Goal: Find specific page/section: Find specific page/section

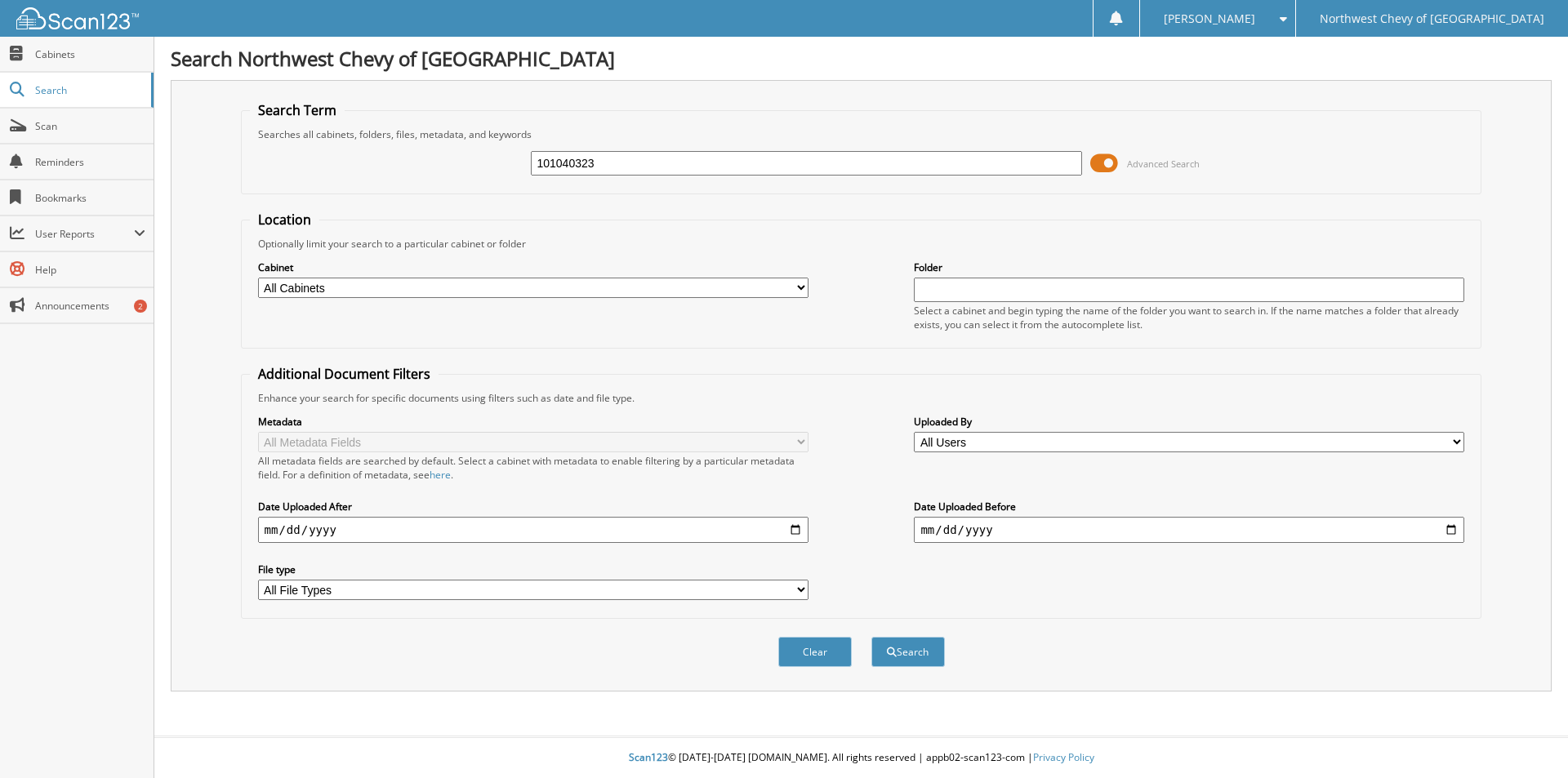
type input "101040323"
click at [872, 637] on button "Search" at bounding box center [908, 652] width 73 height 30
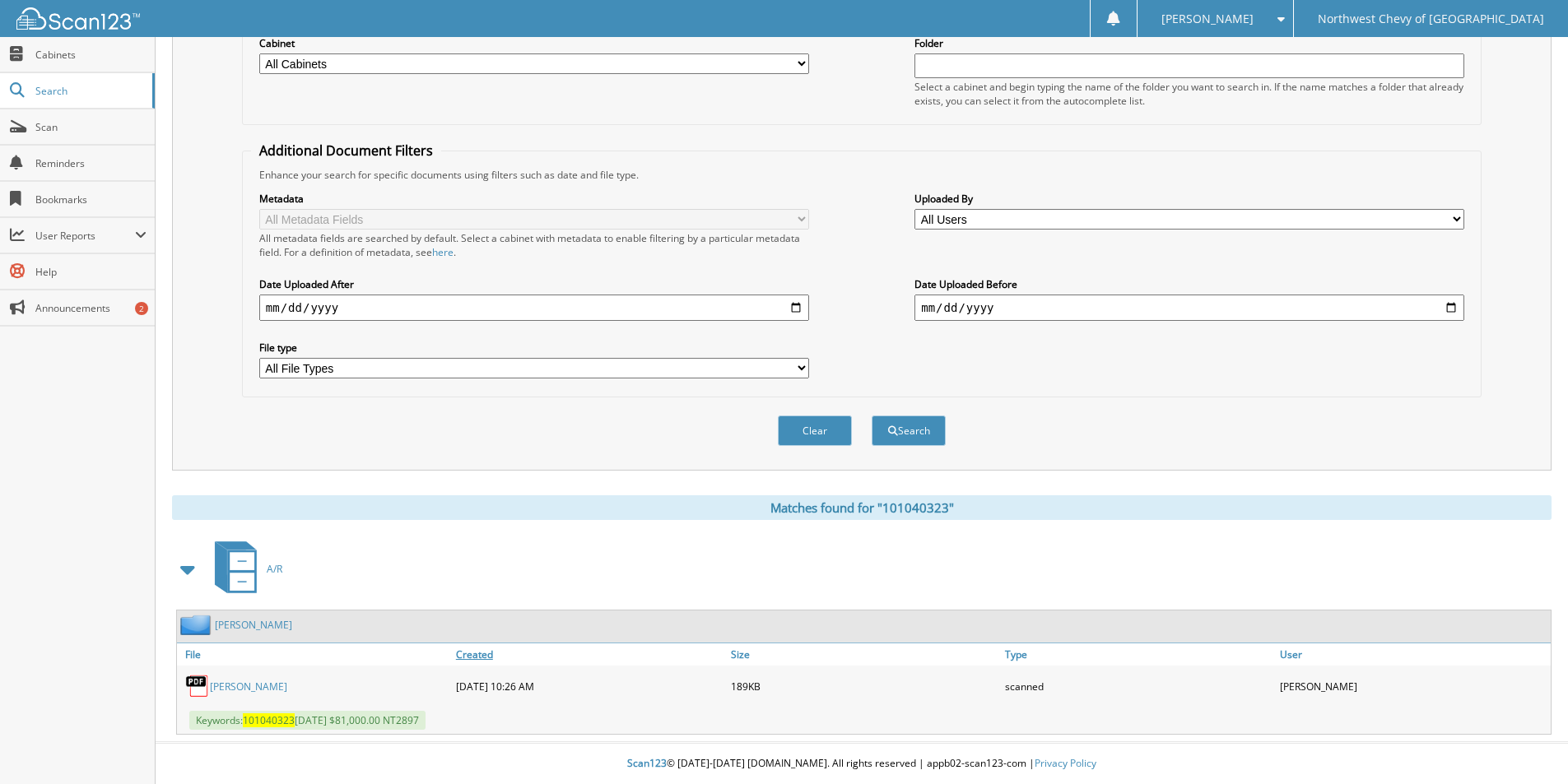
scroll to position [227, 0]
click at [287, 686] on link "DANIEL C STEWART III" at bounding box center [248, 686] width 77 height 14
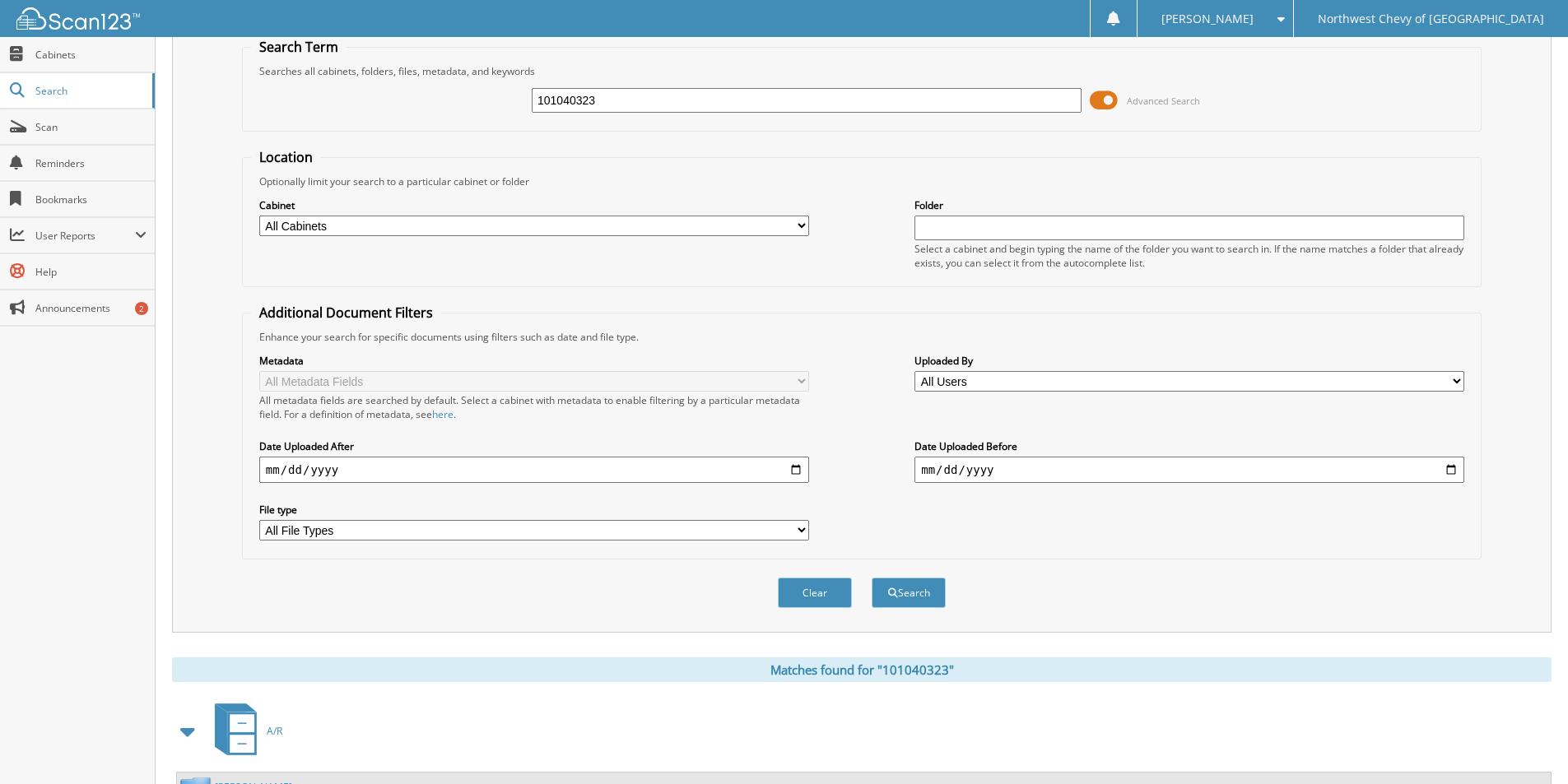
scroll to position [62, 0]
drag, startPoint x: 609, startPoint y: 98, endPoint x: 504, endPoint y: 97, distance: 105.0
click at [504, 97] on div "101040323 Advanced Search" at bounding box center [861, 102] width 1221 height 45
paste input "082625WIR"
type input "082625WIR"
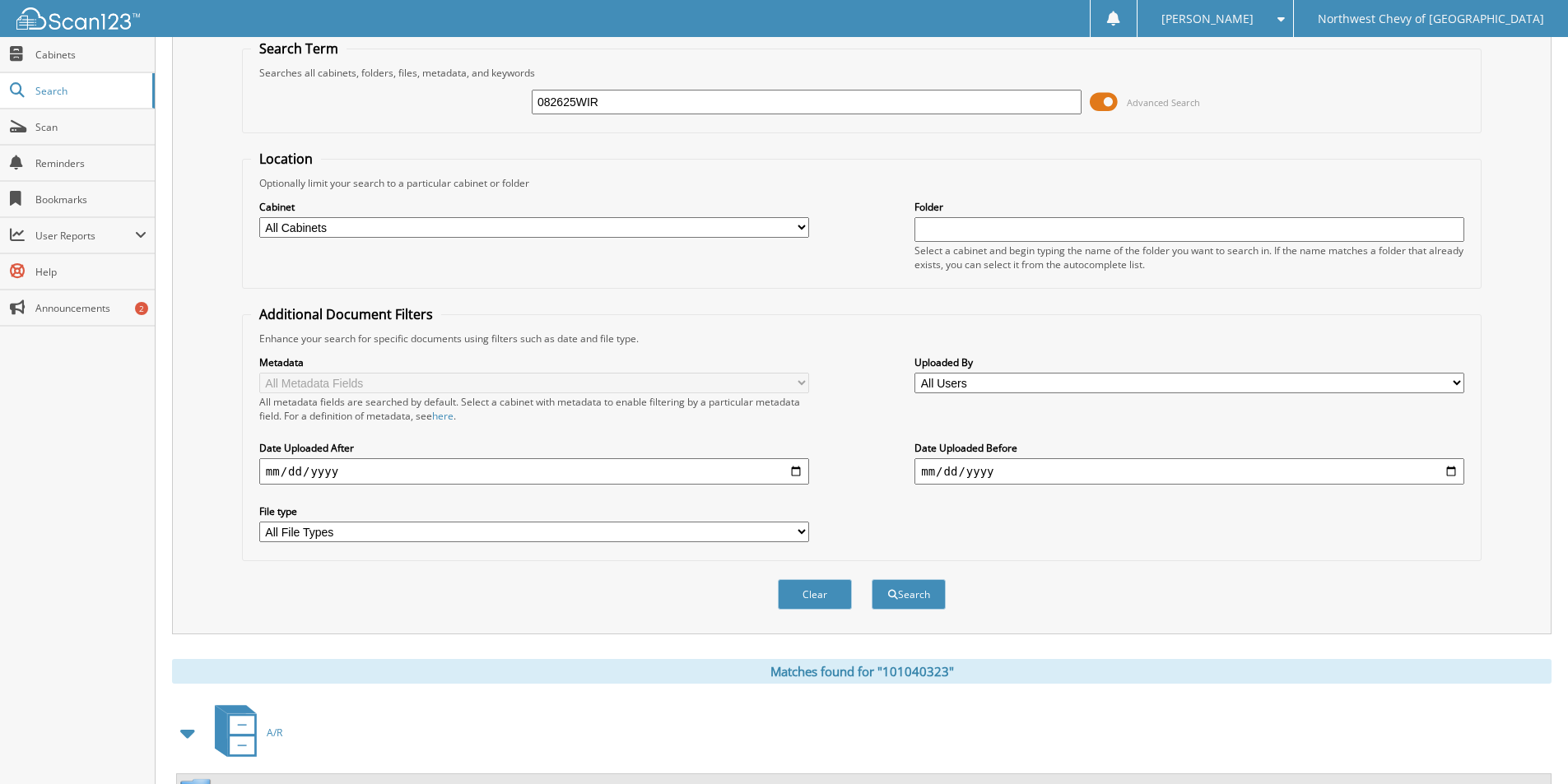
click at [872, 580] on button "Search" at bounding box center [909, 595] width 74 height 30
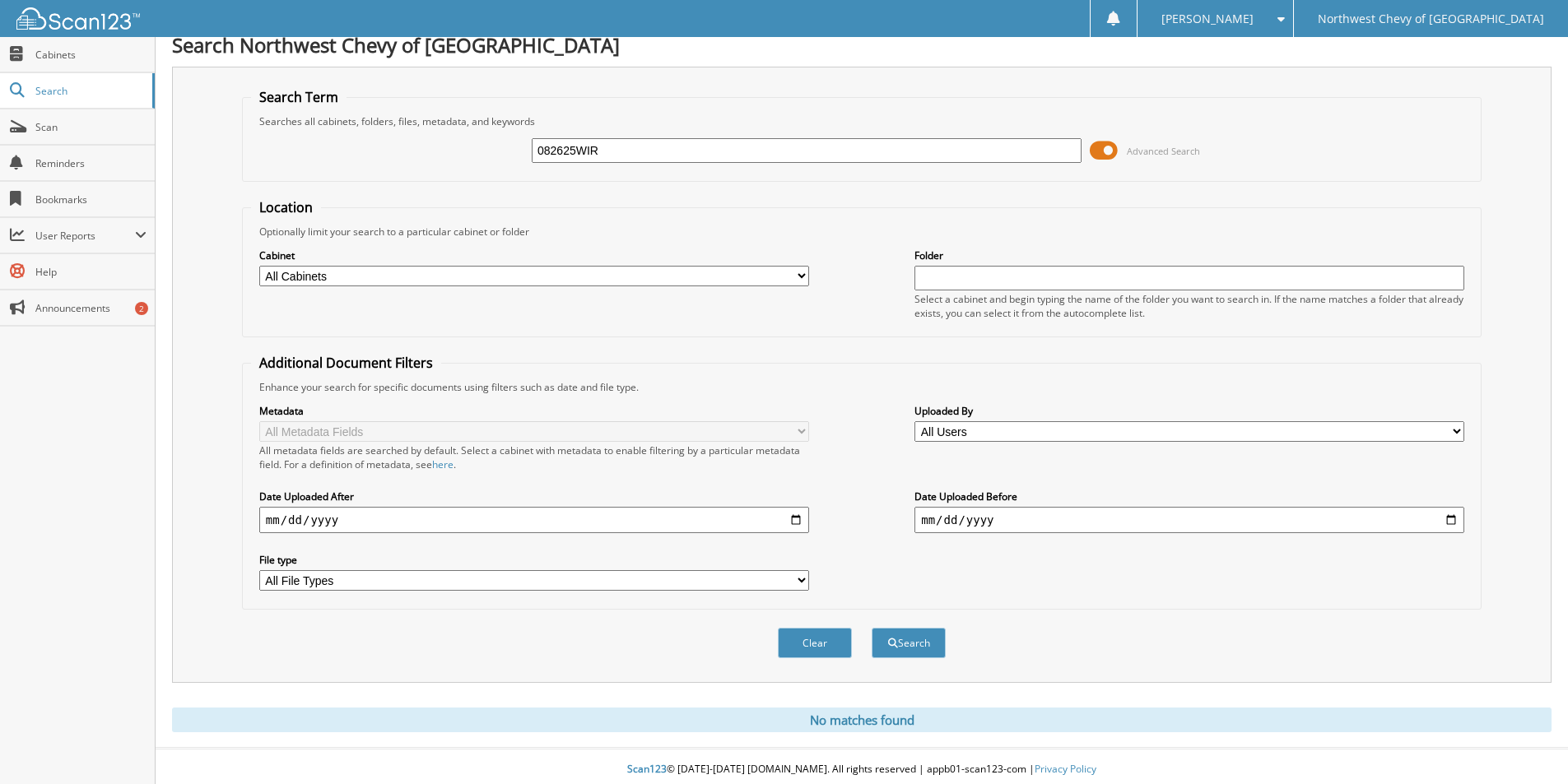
scroll to position [20, 0]
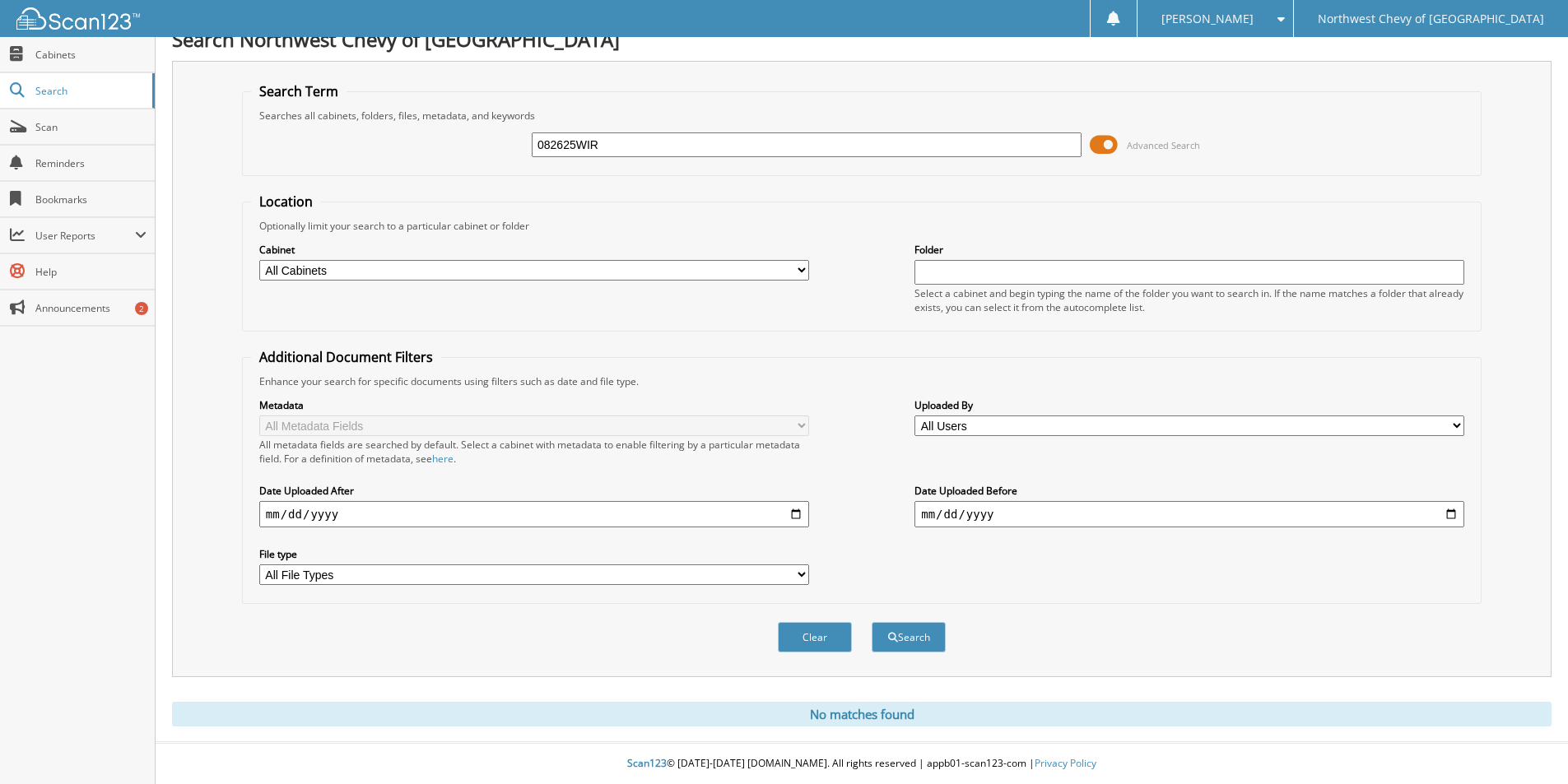
drag, startPoint x: 673, startPoint y: 149, endPoint x: 412, endPoint y: 168, distance: 261.7
click at [412, 168] on fieldset "Search Term Searches all cabinets, folders, files, metadata, and keywords 08262…" at bounding box center [862, 129] width 1240 height 93
type input "k9710"
click at [872, 622] on button "Search" at bounding box center [909, 637] width 74 height 30
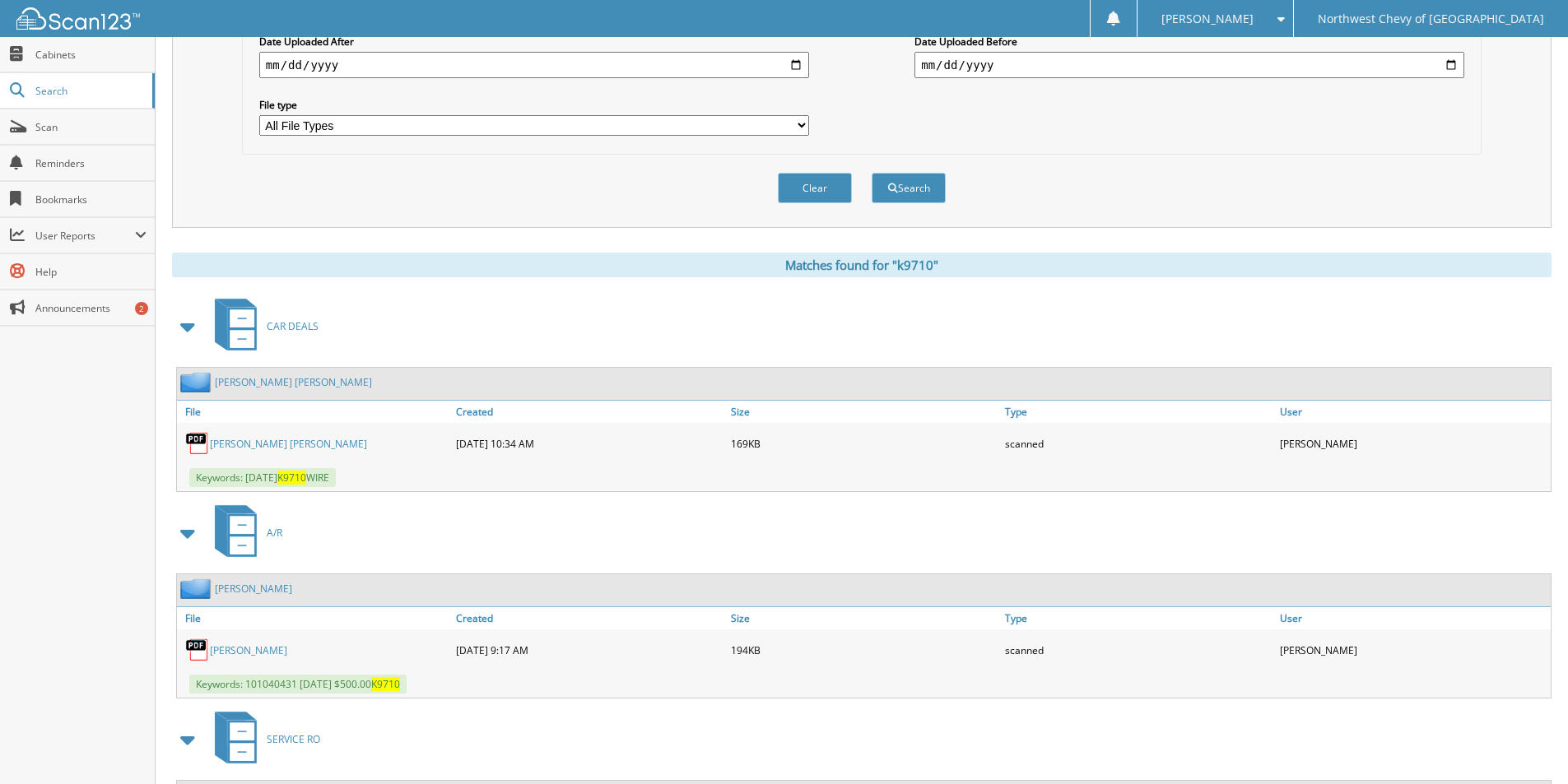
scroll to position [494, 0]
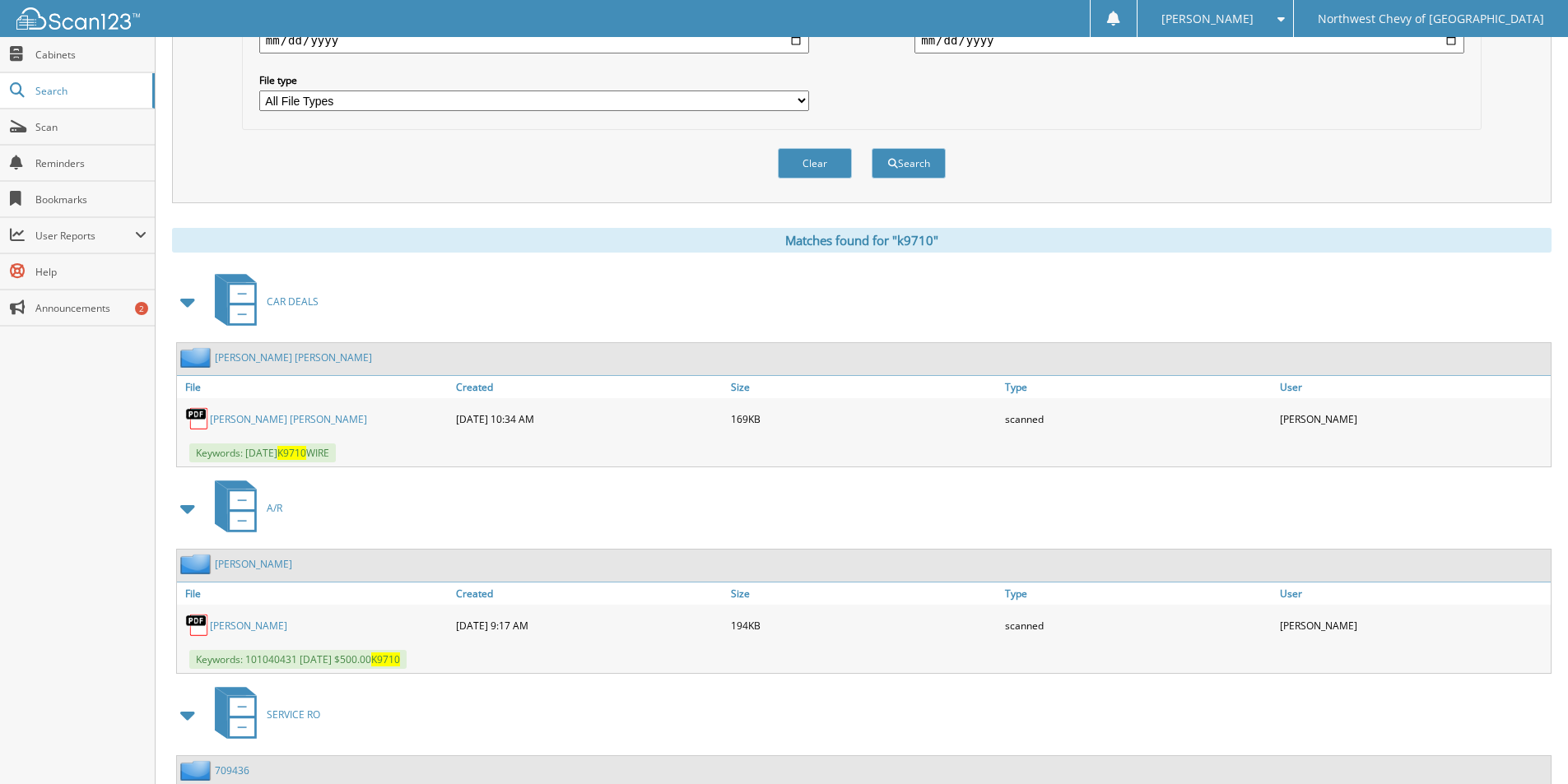
click at [238, 416] on link "[PERSON_NAME] [PERSON_NAME]" at bounding box center [288, 419] width 157 height 14
